Goal: Transaction & Acquisition: Obtain resource

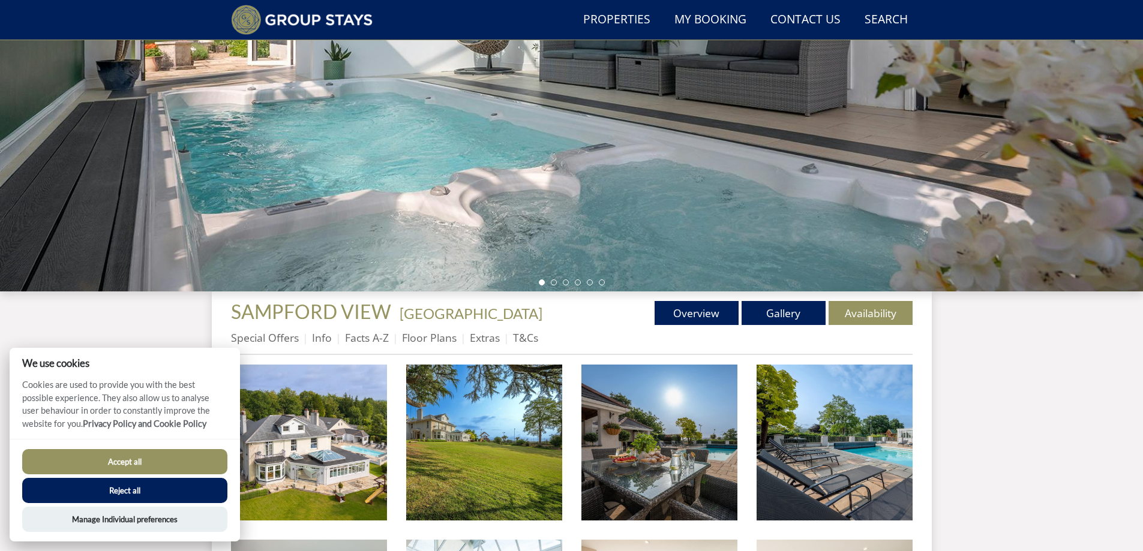
scroll to position [212, 0]
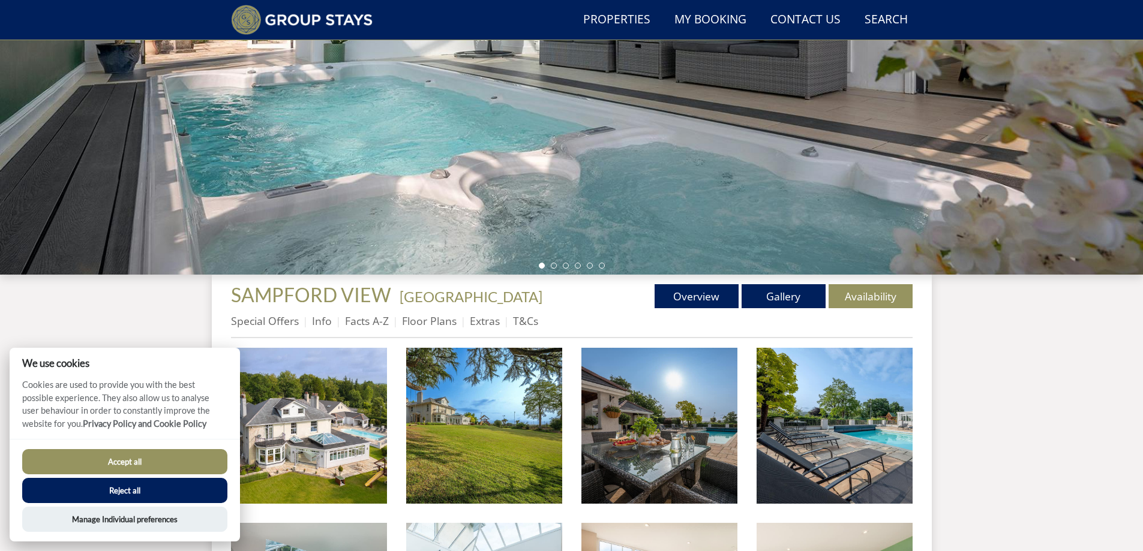
drag, startPoint x: 708, startPoint y: 235, endPoint x: 294, endPoint y: 233, distance: 414.4
click at [294, 233] on div at bounding box center [571, 65] width 1143 height 420
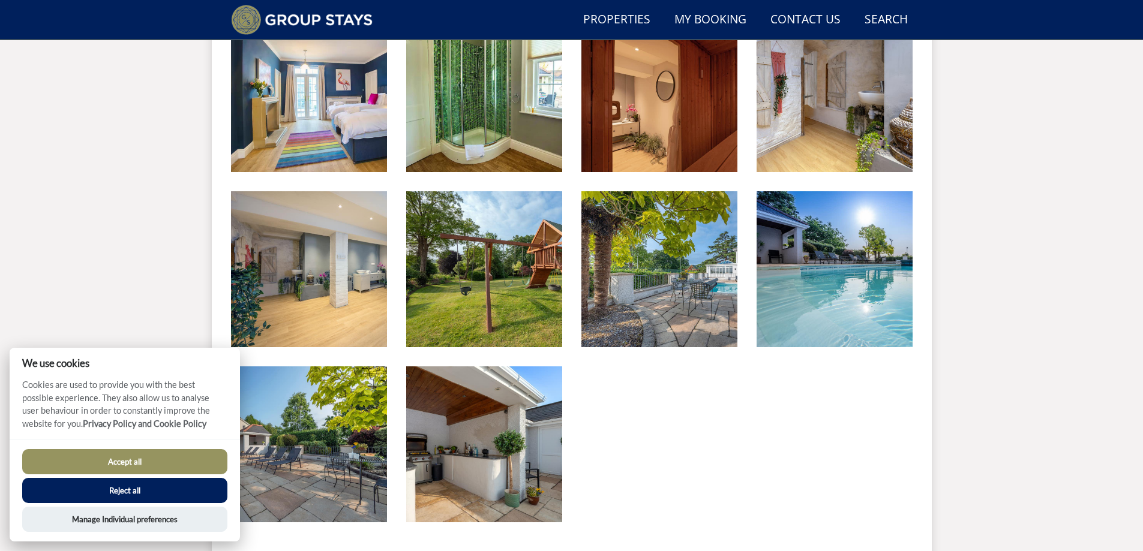
scroll to position [1771, 0]
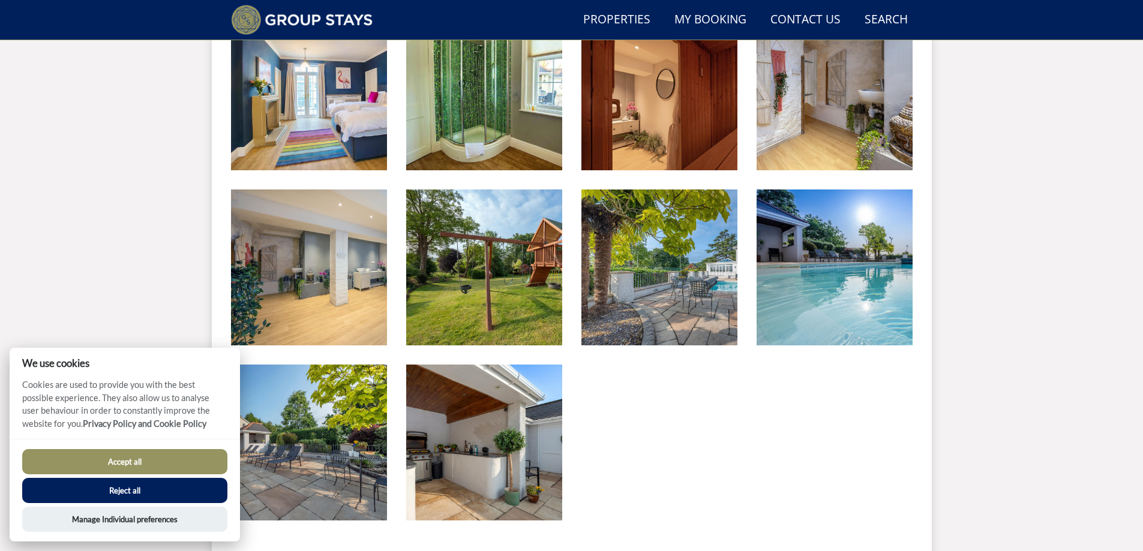
click at [186, 459] on button "Accept all" at bounding box center [124, 461] width 205 height 25
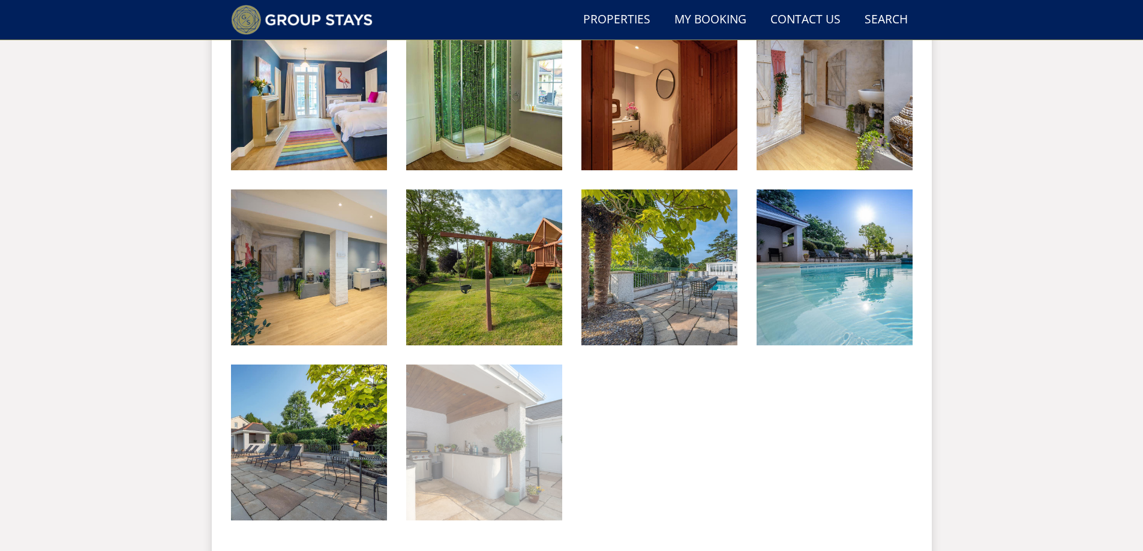
scroll to position [1994, 0]
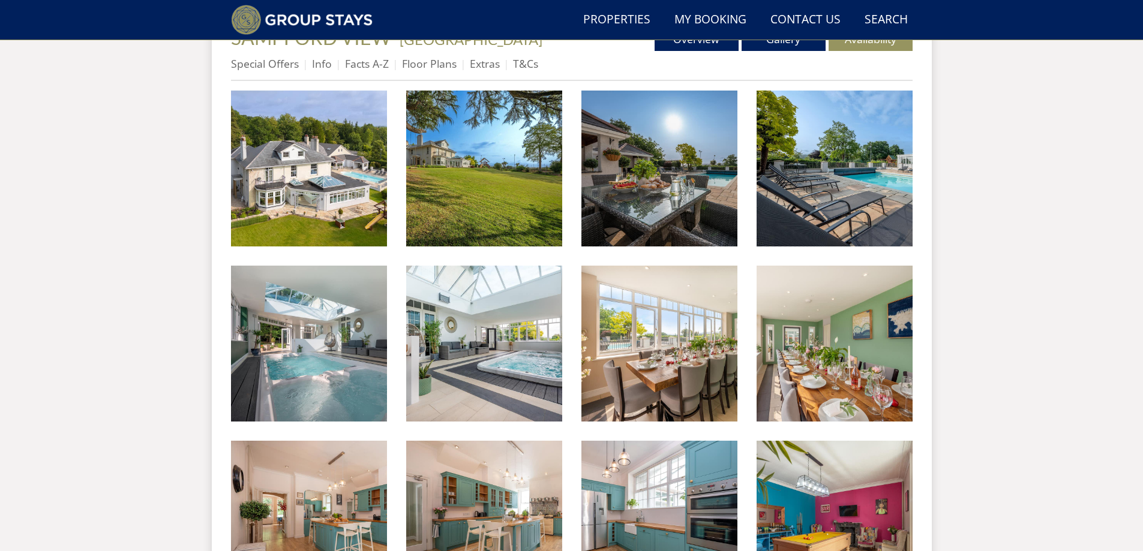
scroll to position [49, 0]
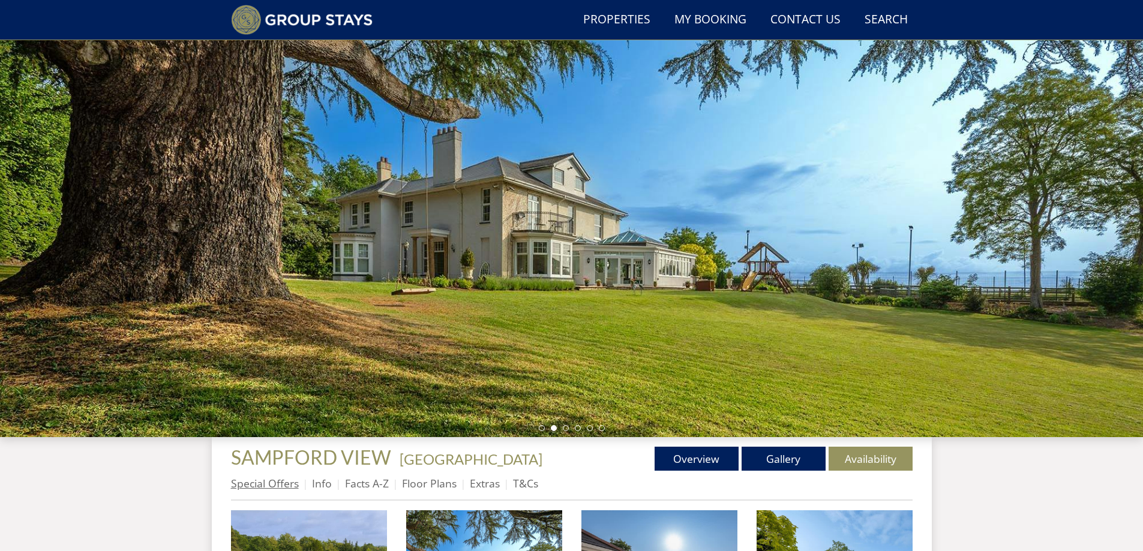
click at [283, 483] on link "Special Offers" at bounding box center [265, 483] width 68 height 14
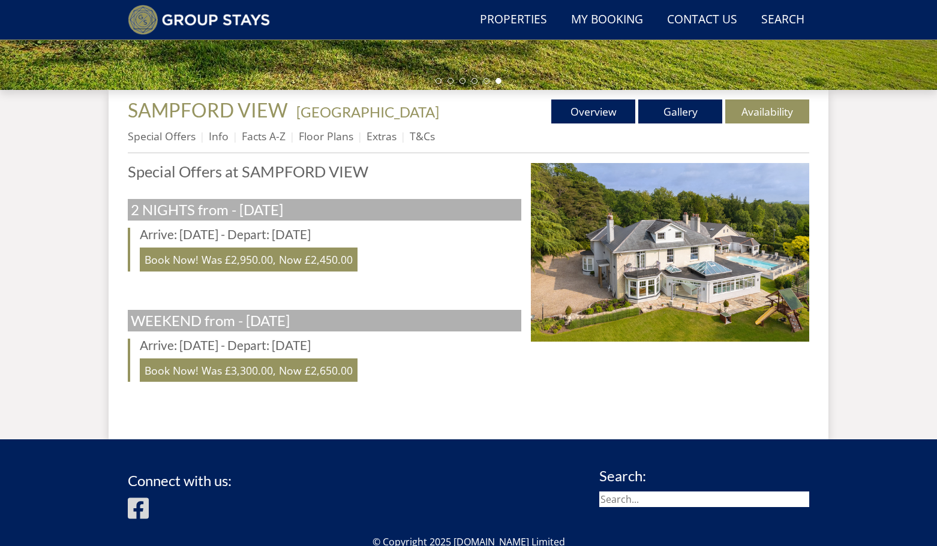
scroll to position [392, 0]
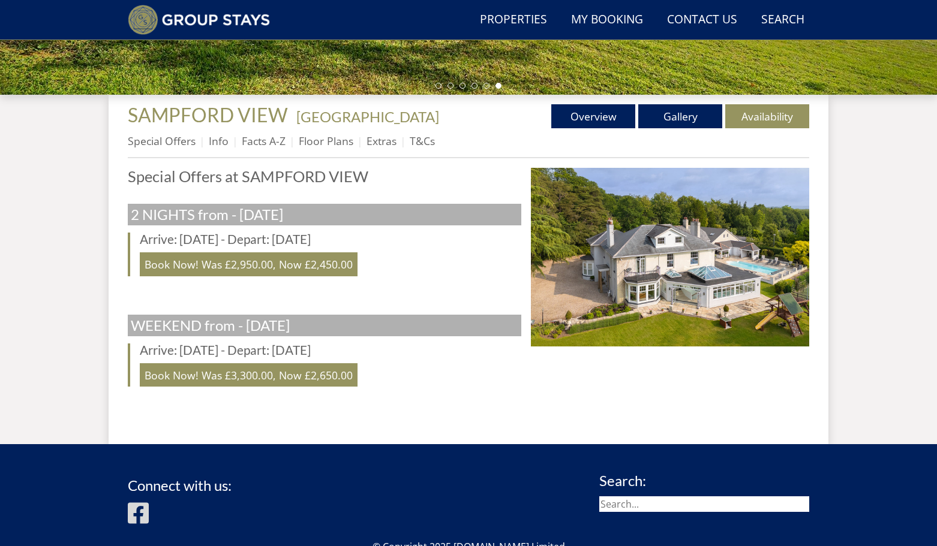
click at [260, 418] on div "Special Offers Special Offers at SAMPFORD VIEW 2 NIGHTS from - [DATE] Arrive: […" at bounding box center [324, 297] width 393 height 258
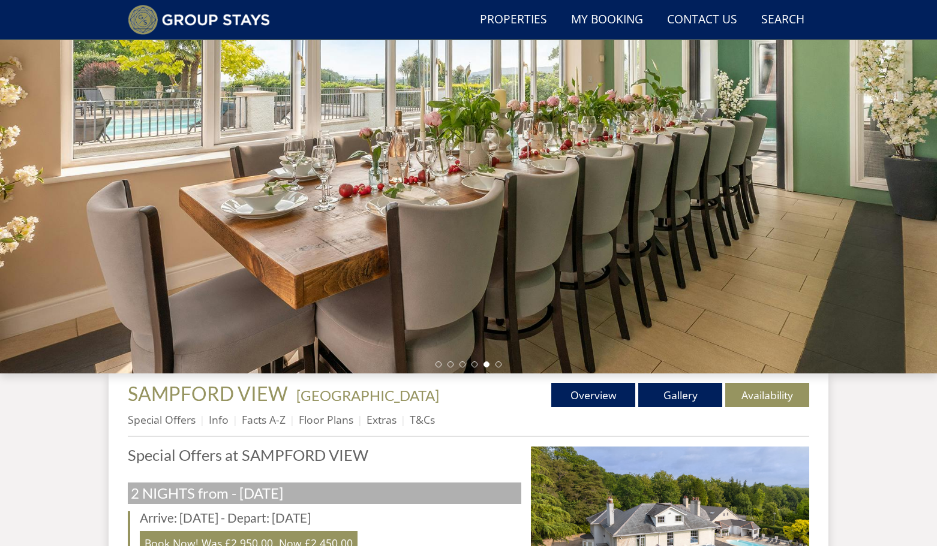
scroll to position [0, 0]
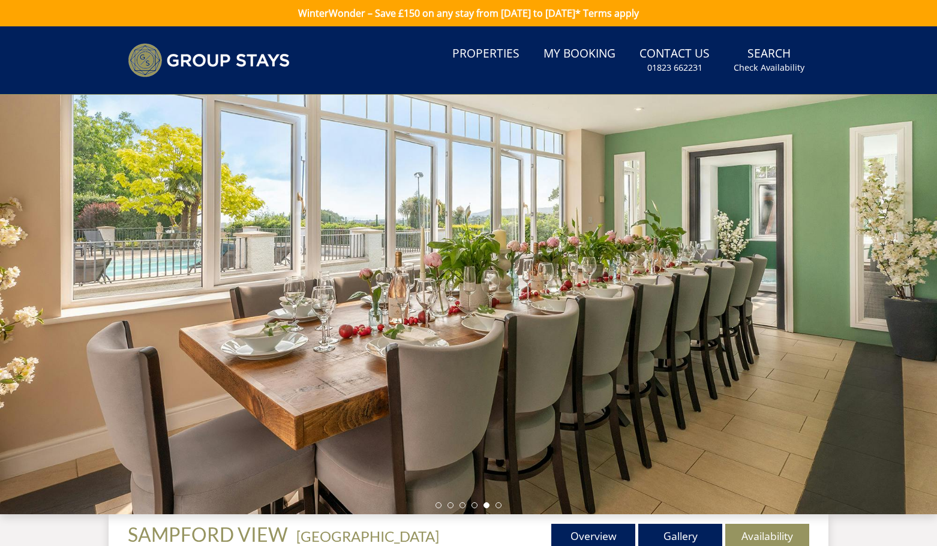
drag, startPoint x: 500, startPoint y: 466, endPoint x: 257, endPoint y: 453, distance: 242.6
click at [257, 453] on div at bounding box center [468, 305] width 937 height 420
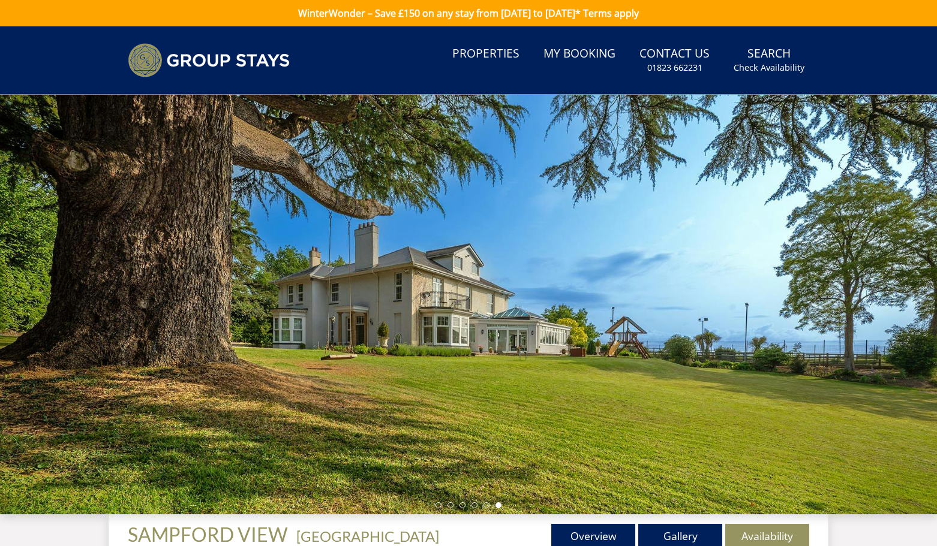
drag, startPoint x: 623, startPoint y: 381, endPoint x: 487, endPoint y: 386, distance: 136.2
click at [488, 386] on div at bounding box center [468, 305] width 937 height 420
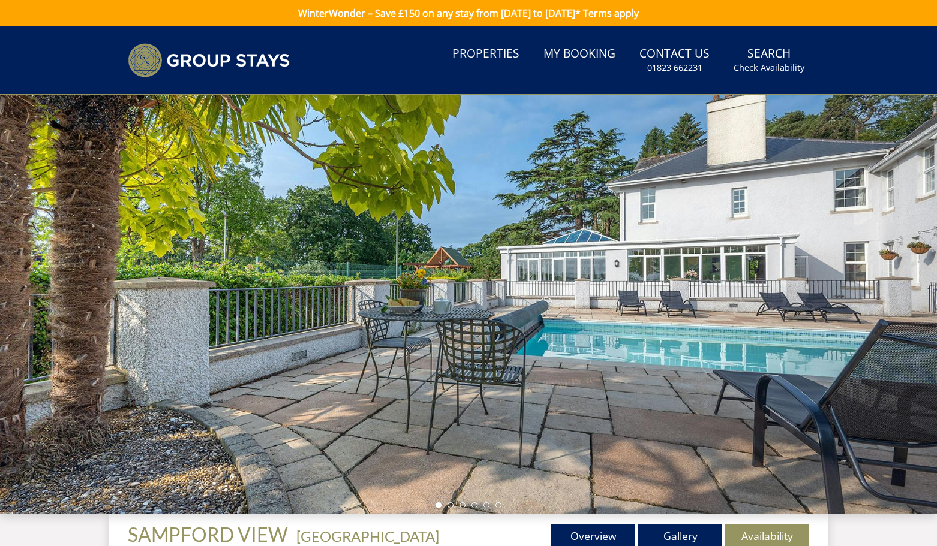
click at [629, 379] on div at bounding box center [468, 305] width 937 height 420
click at [671, 333] on div at bounding box center [468, 305] width 937 height 420
click at [684, 310] on div at bounding box center [468, 305] width 937 height 420
drag, startPoint x: 713, startPoint y: 287, endPoint x: 309, endPoint y: 287, distance: 403.6
click at [309, 287] on div at bounding box center [468, 305] width 937 height 420
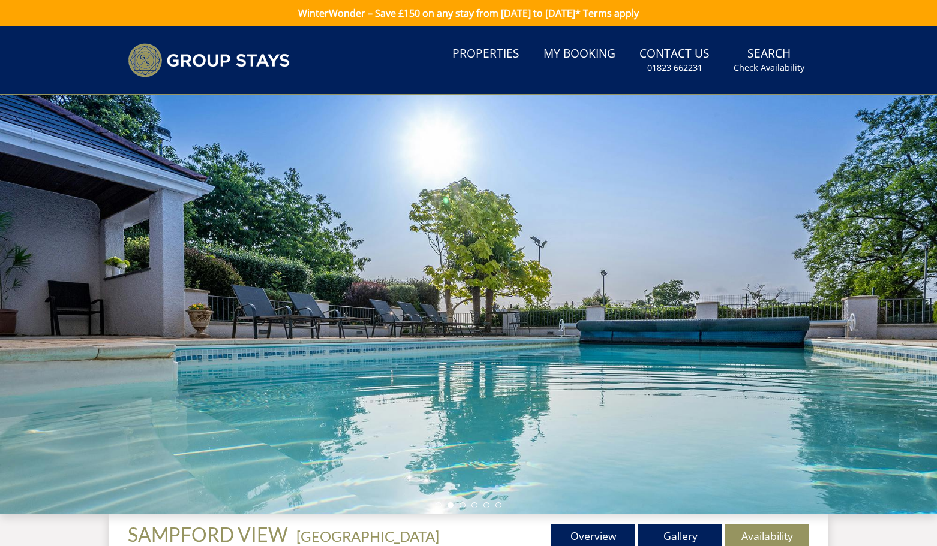
drag, startPoint x: 614, startPoint y: 279, endPoint x: 416, endPoint y: 279, distance: 197.9
click at [416, 279] on div at bounding box center [468, 305] width 937 height 420
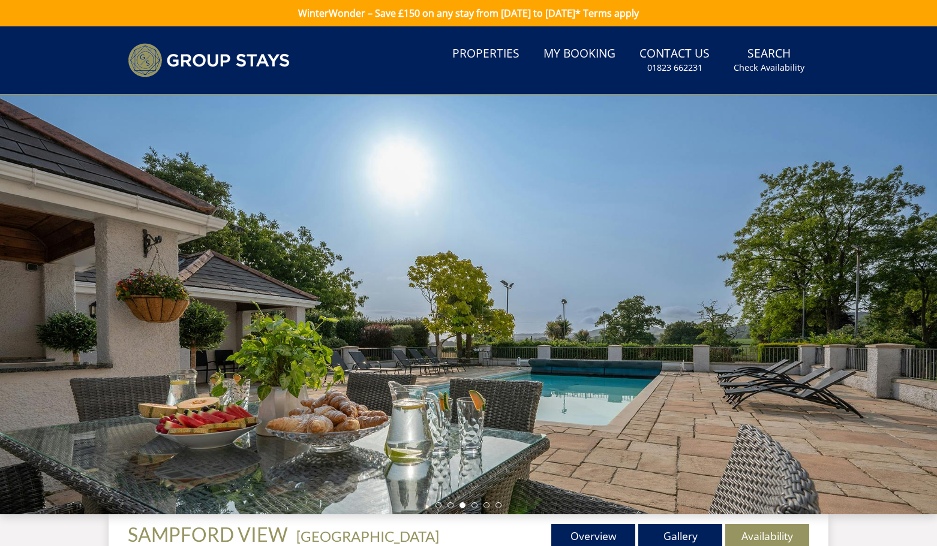
drag, startPoint x: 576, startPoint y: 288, endPoint x: 344, endPoint y: 291, distance: 232.1
click at [344, 291] on div at bounding box center [468, 305] width 937 height 420
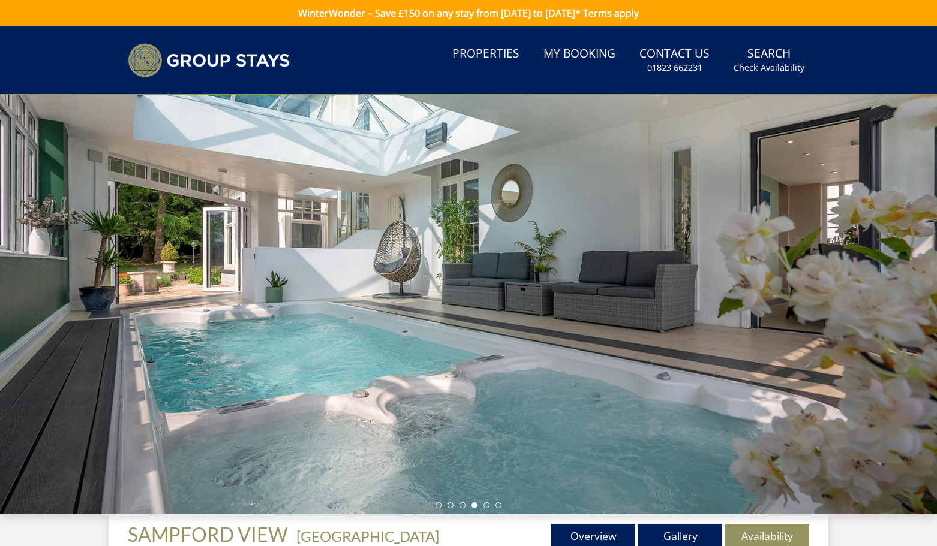
drag, startPoint x: 557, startPoint y: 309, endPoint x: 329, endPoint y: 309, distance: 228.5
click at [329, 309] on div at bounding box center [468, 305] width 937 height 420
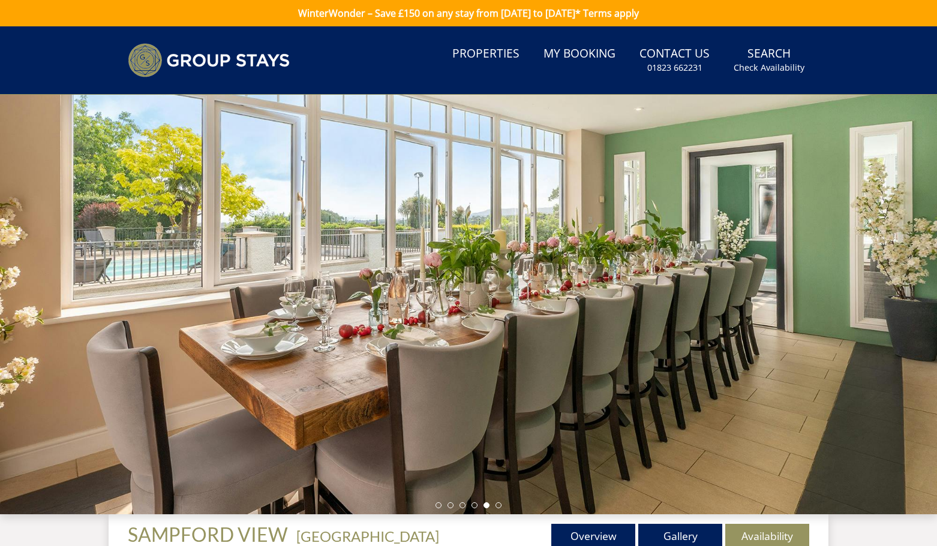
drag, startPoint x: 506, startPoint y: 314, endPoint x: 278, endPoint y: 314, distance: 227.3
click at [284, 314] on div at bounding box center [468, 305] width 937 height 420
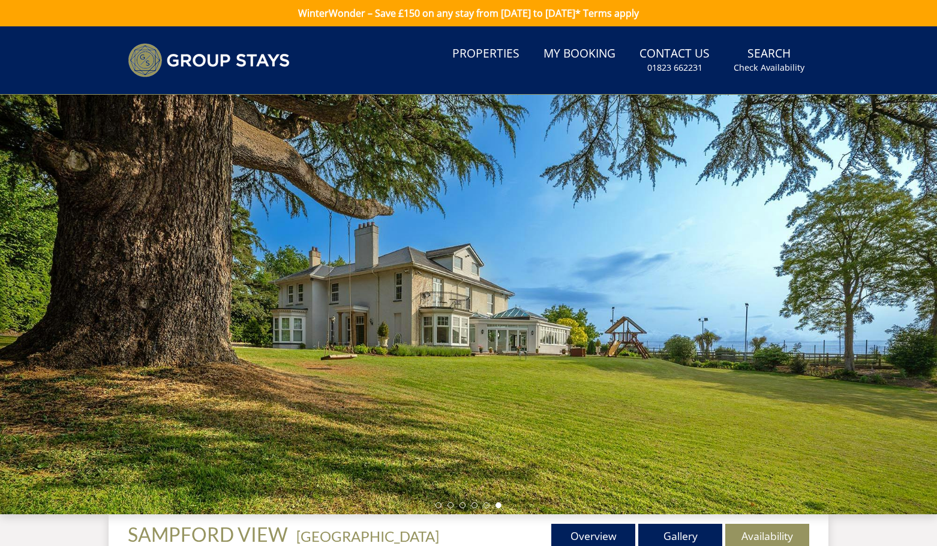
drag, startPoint x: 429, startPoint y: 314, endPoint x: 269, endPoint y: 315, distance: 159.5
click at [273, 314] on div at bounding box center [468, 305] width 937 height 420
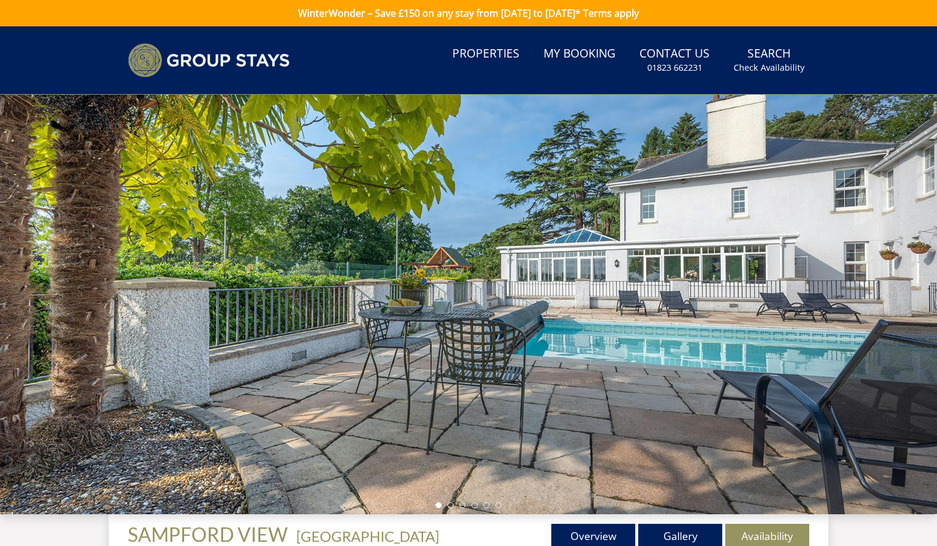
drag, startPoint x: 494, startPoint y: 319, endPoint x: 289, endPoint y: 318, distance: 204.5
click at [289, 318] on div at bounding box center [468, 305] width 937 height 420
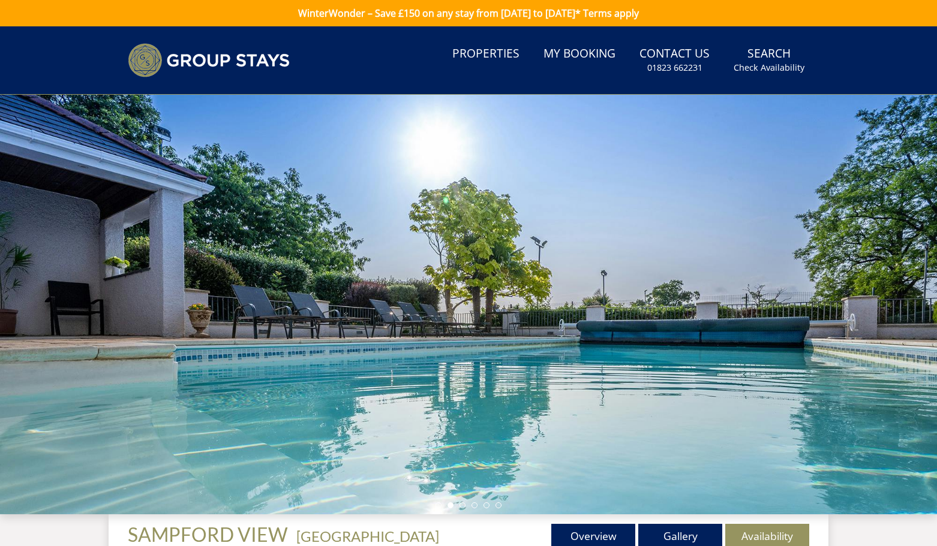
drag, startPoint x: 391, startPoint y: 317, endPoint x: 209, endPoint y: 317, distance: 182.3
click at [209, 317] on div at bounding box center [468, 305] width 937 height 420
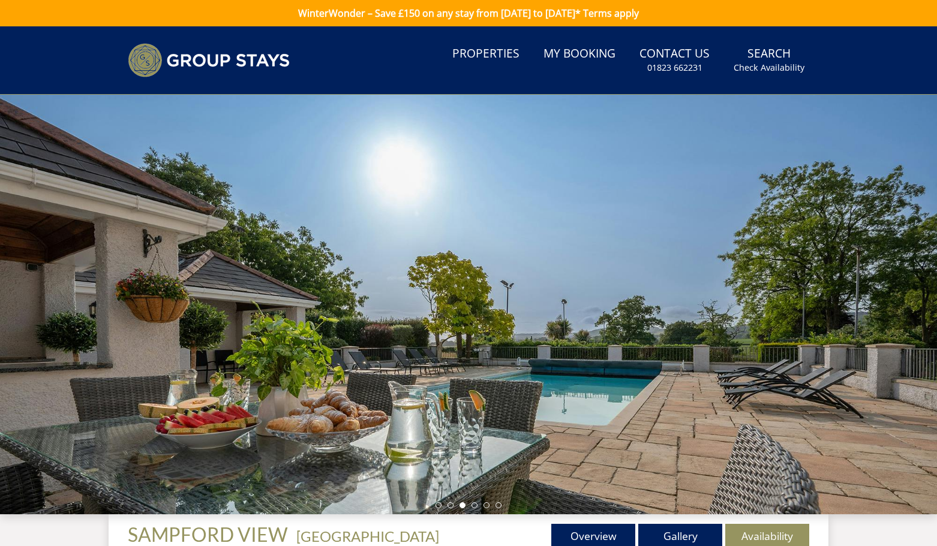
drag, startPoint x: 338, startPoint y: 315, endPoint x: 176, endPoint y: 315, distance: 161.9
click at [176, 315] on div at bounding box center [468, 305] width 937 height 420
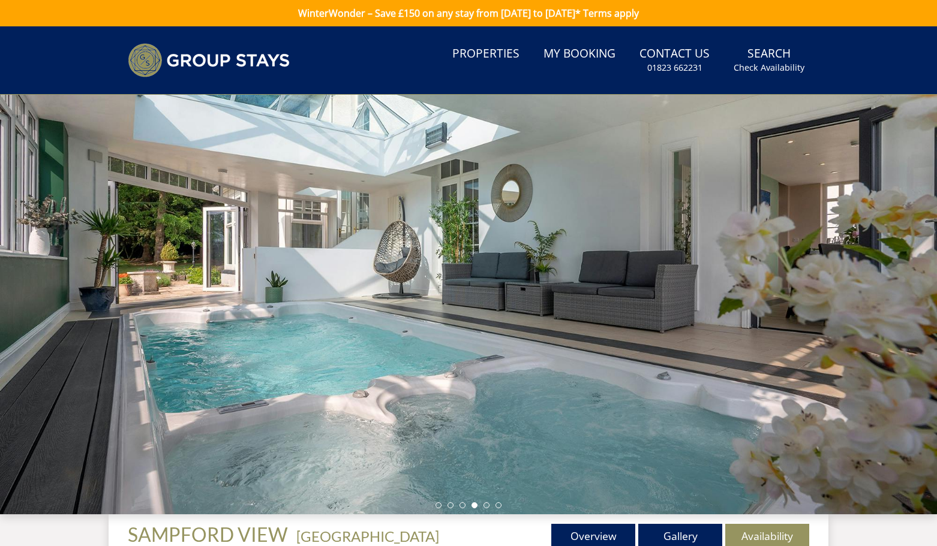
drag, startPoint x: 384, startPoint y: 317, endPoint x: 206, endPoint y: 324, distance: 178.3
click at [206, 324] on div at bounding box center [468, 305] width 937 height 420
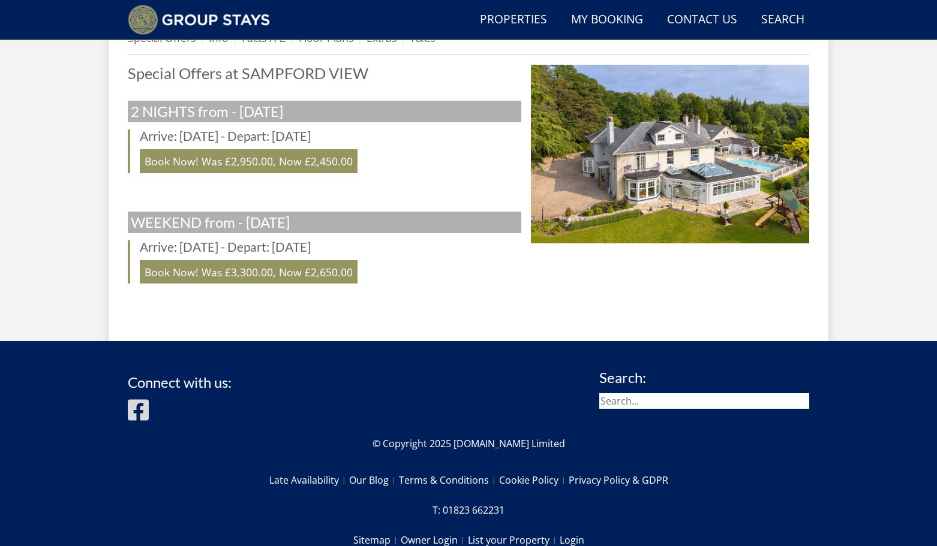
scroll to position [512, 0]
